Goal: Task Accomplishment & Management: Complete application form

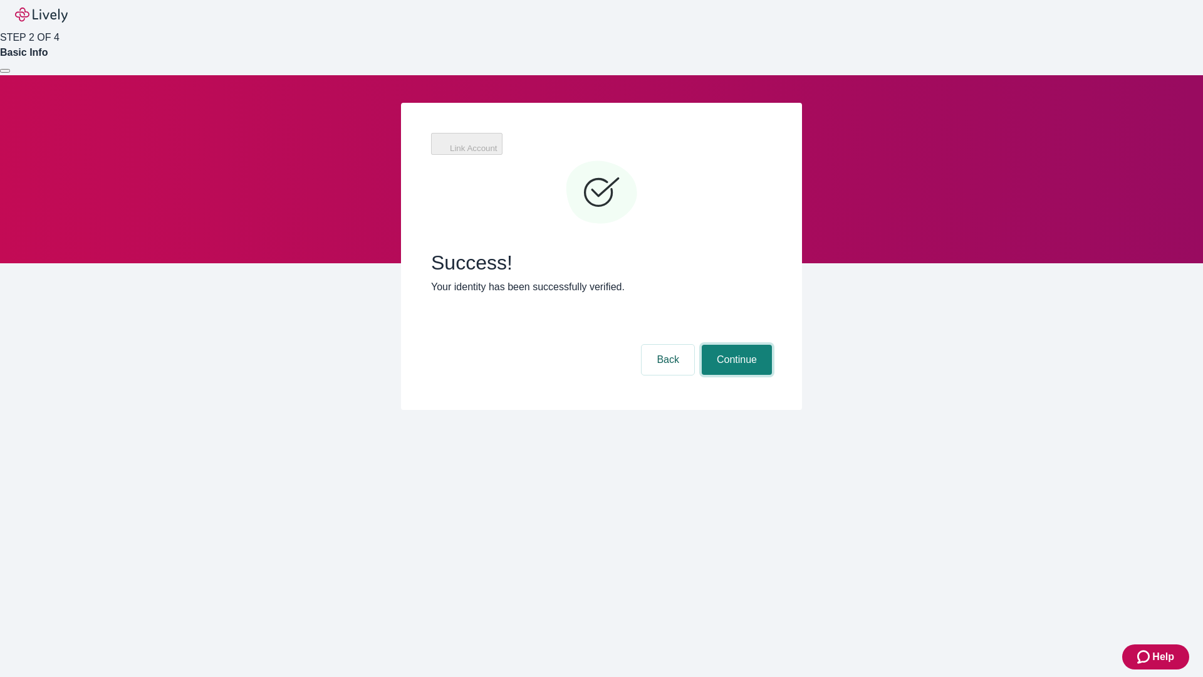
click at [772, 345] on button "Continue" at bounding box center [737, 360] width 70 height 30
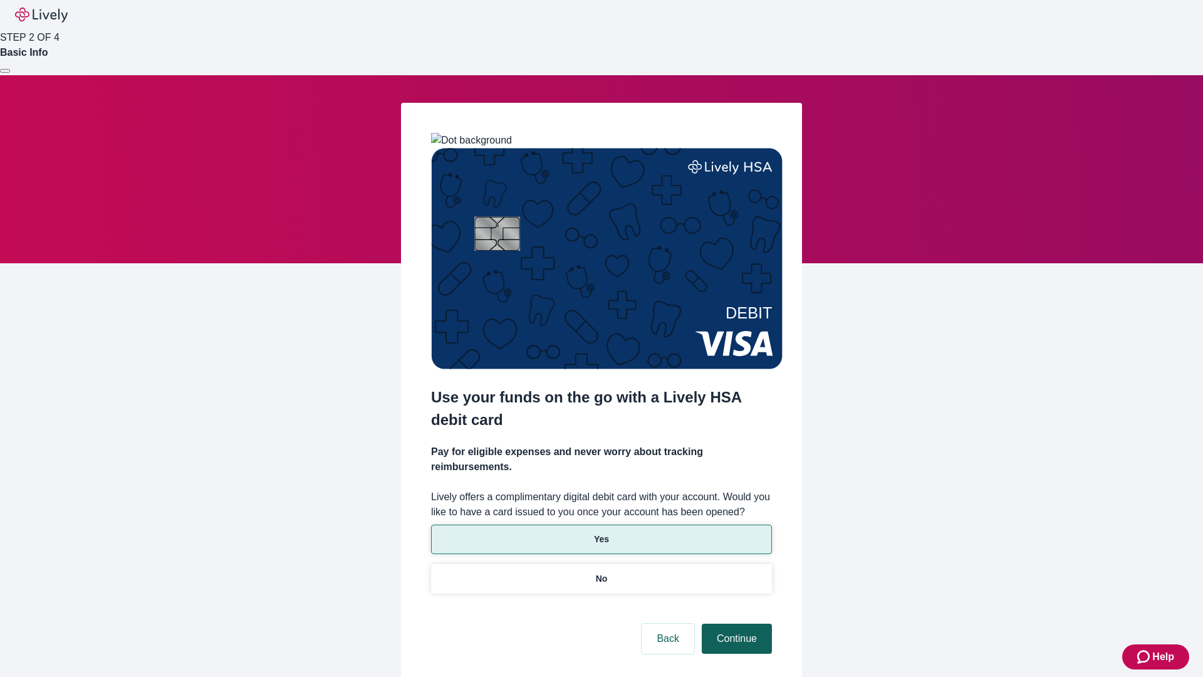
click at [601, 533] on p "Yes" at bounding box center [601, 539] width 15 height 13
click at [735, 623] on button "Continue" at bounding box center [737, 638] width 70 height 30
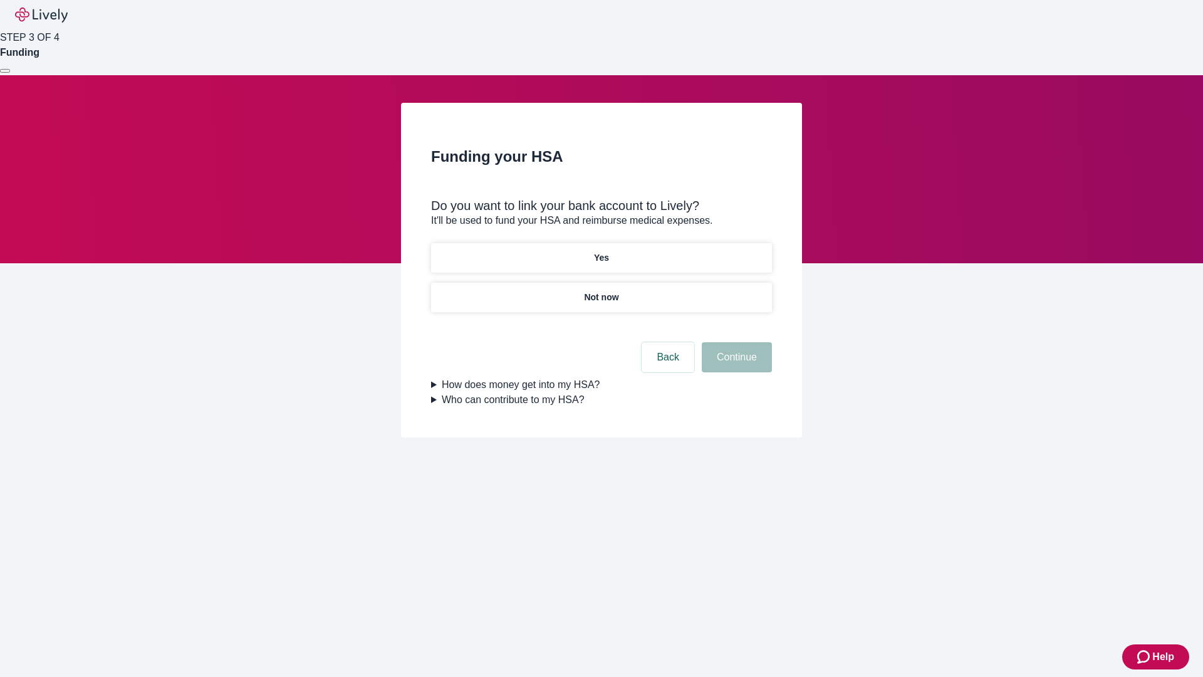
click at [601, 291] on p "Not now" at bounding box center [601, 297] width 34 height 13
click at [735, 365] on button "Continue" at bounding box center [737, 357] width 70 height 30
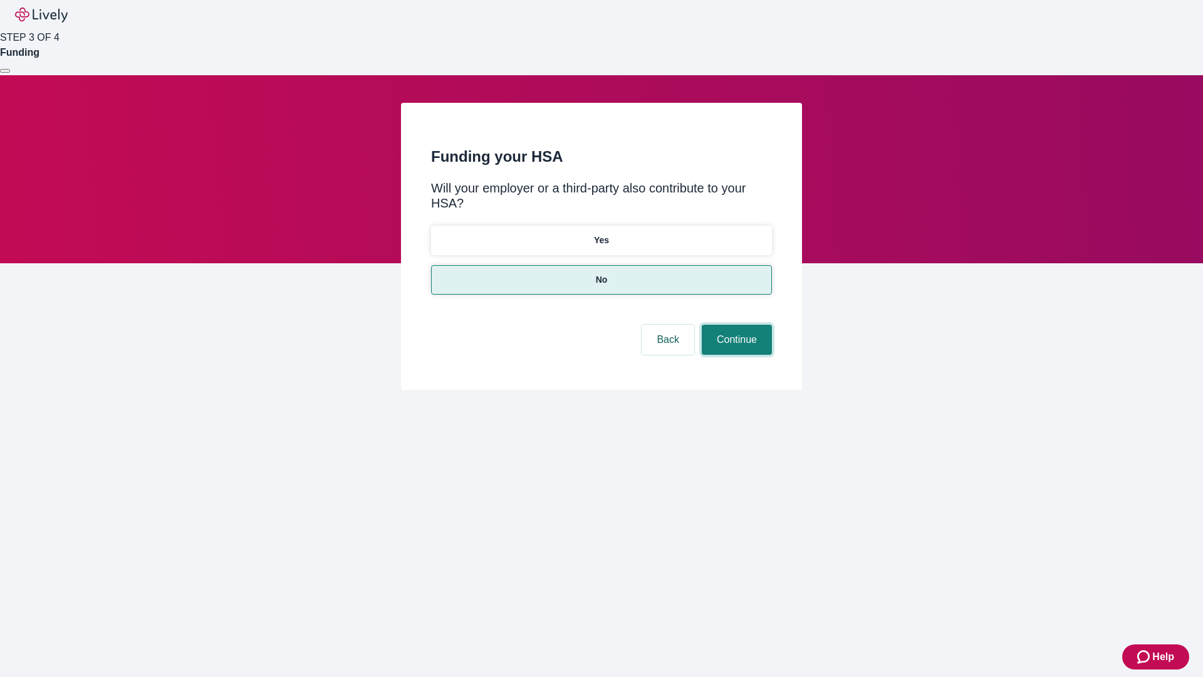
click at [735, 325] on button "Continue" at bounding box center [737, 340] width 70 height 30
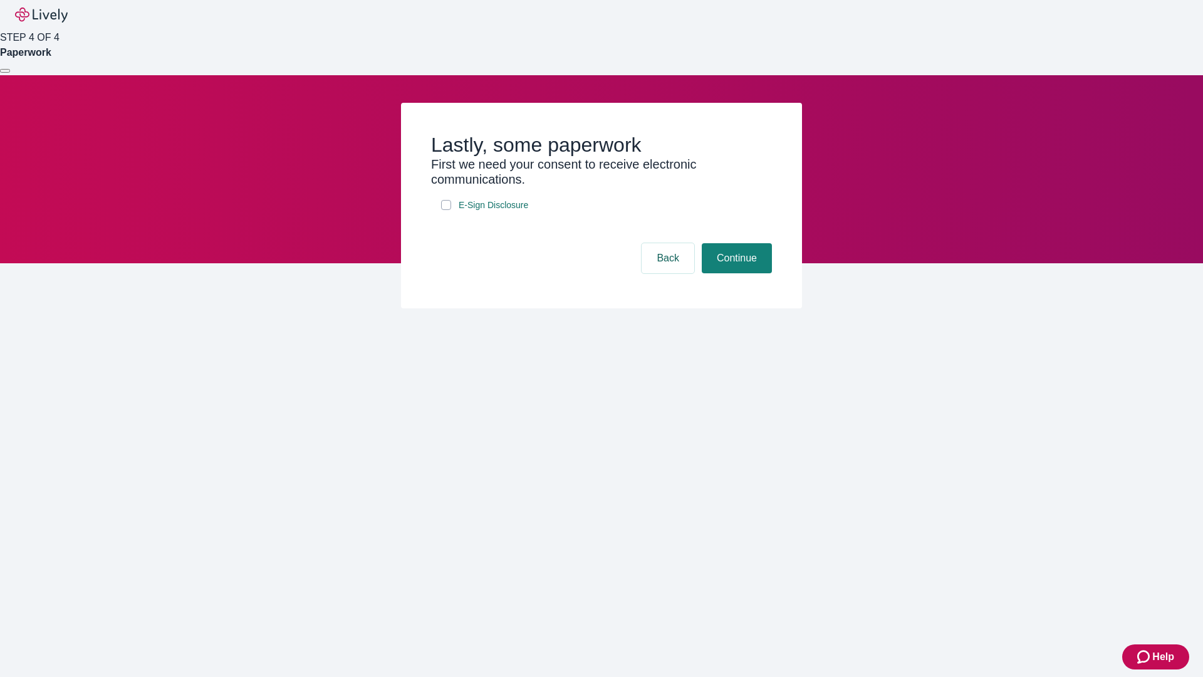
click at [446, 210] on input "E-Sign Disclosure" at bounding box center [446, 205] width 10 height 10
checkbox input "true"
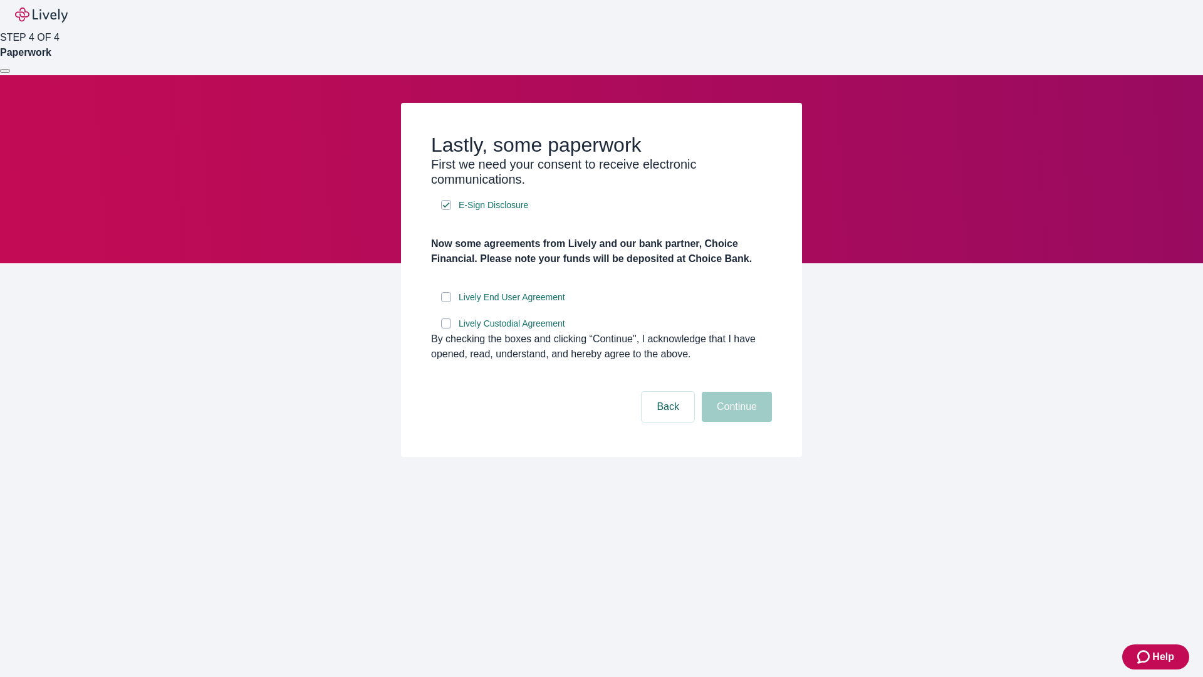
click at [446, 302] on input "Lively End User Agreement" at bounding box center [446, 297] width 10 height 10
checkbox input "true"
click at [446, 328] on input "Lively Custodial Agreement" at bounding box center [446, 323] width 10 height 10
checkbox input "true"
click at [735, 422] on button "Continue" at bounding box center [737, 407] width 70 height 30
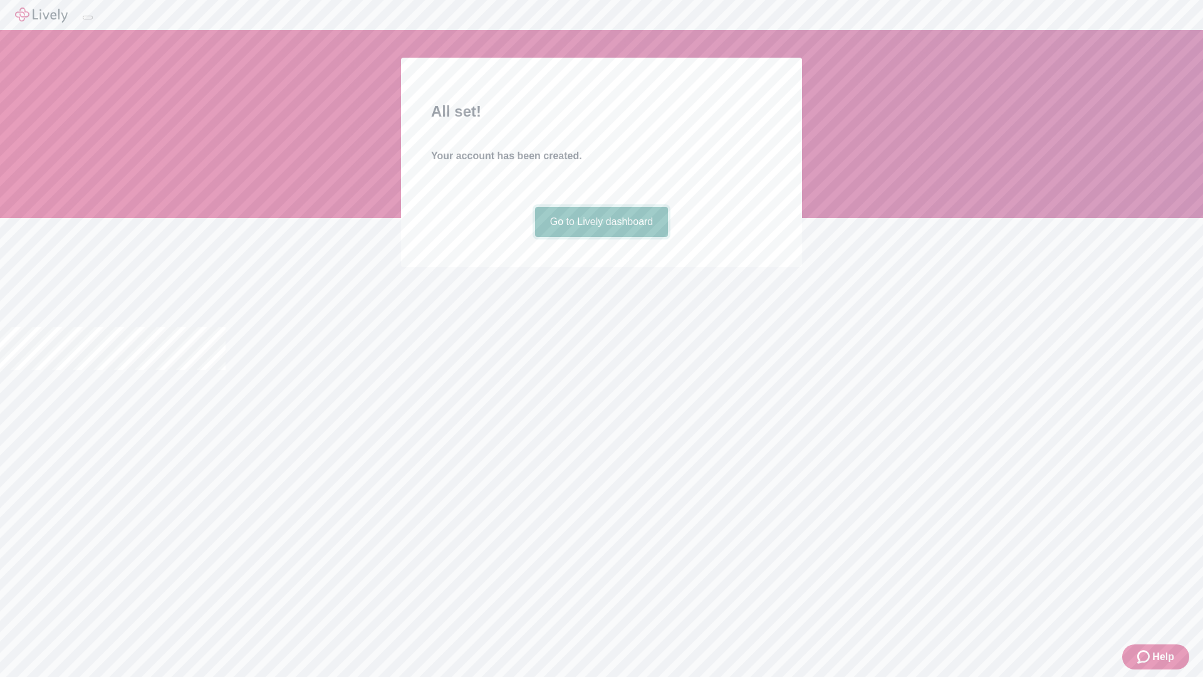
click at [601, 237] on link "Go to Lively dashboard" at bounding box center [601, 222] width 133 height 30
